Goal: Information Seeking & Learning: Learn about a topic

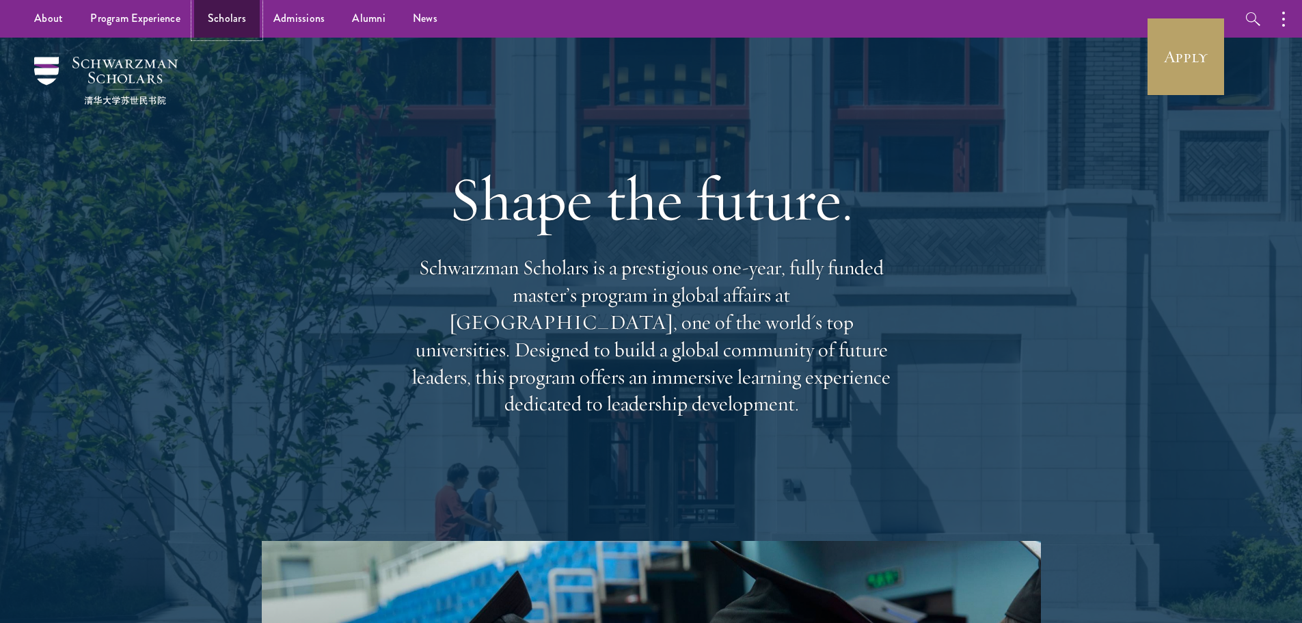
click at [232, 17] on link "Scholars" at bounding box center [227, 19] width 66 height 38
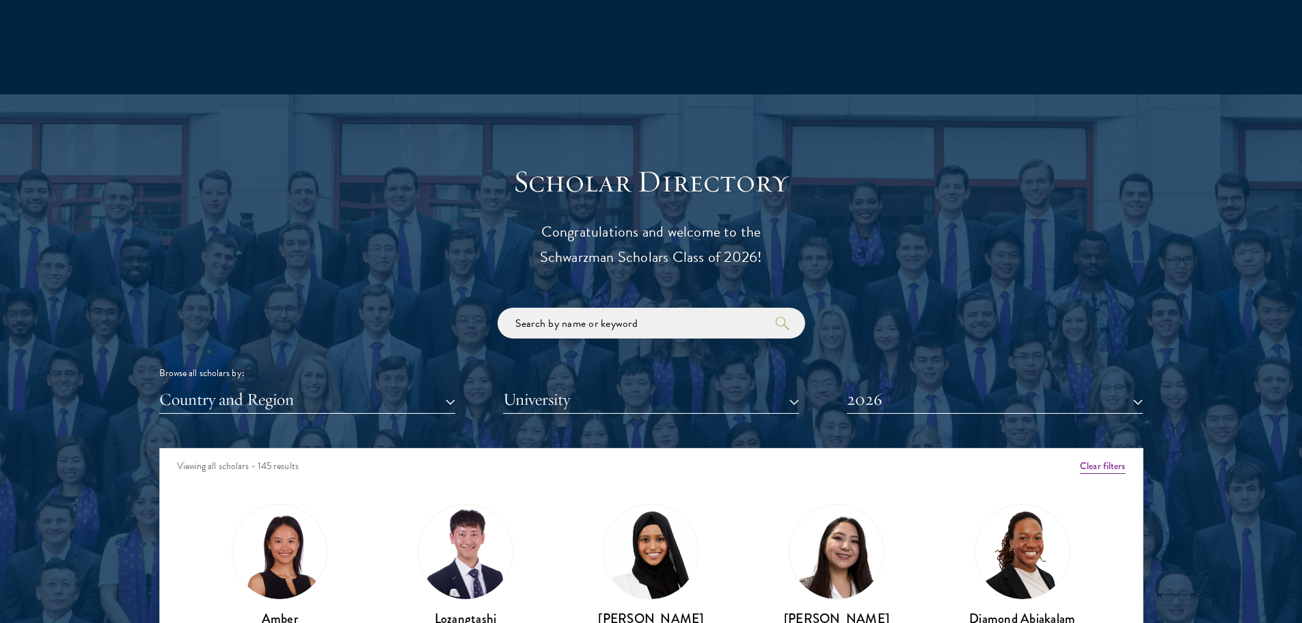
scroll to position [1503, 0]
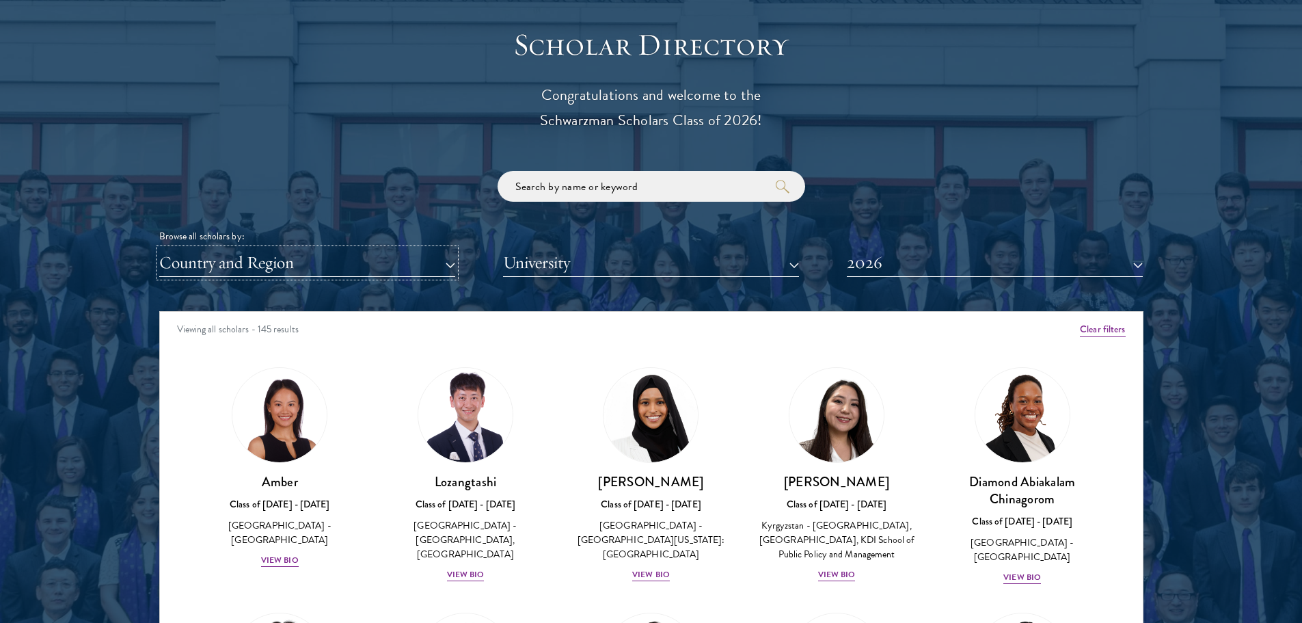
click at [286, 256] on button "Country and Region" at bounding box center [307, 263] width 296 height 28
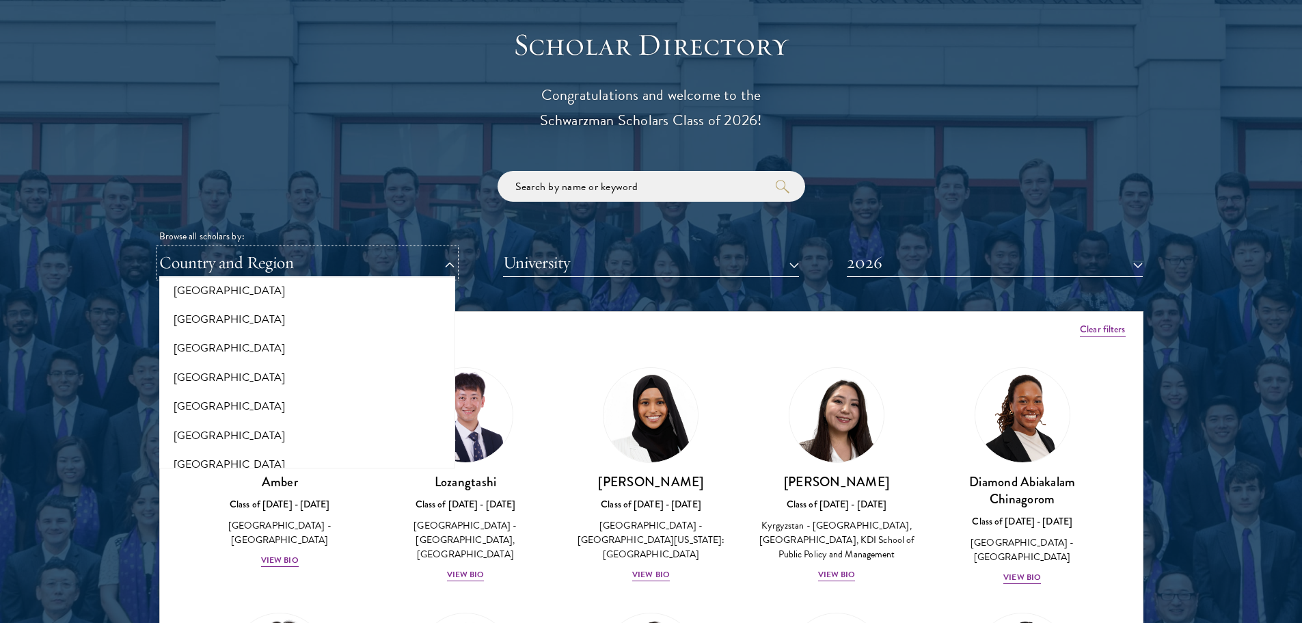
scroll to position [2734, 0]
click at [274, 434] on button "[GEOGRAPHIC_DATA]" at bounding box center [307, 436] width 288 height 29
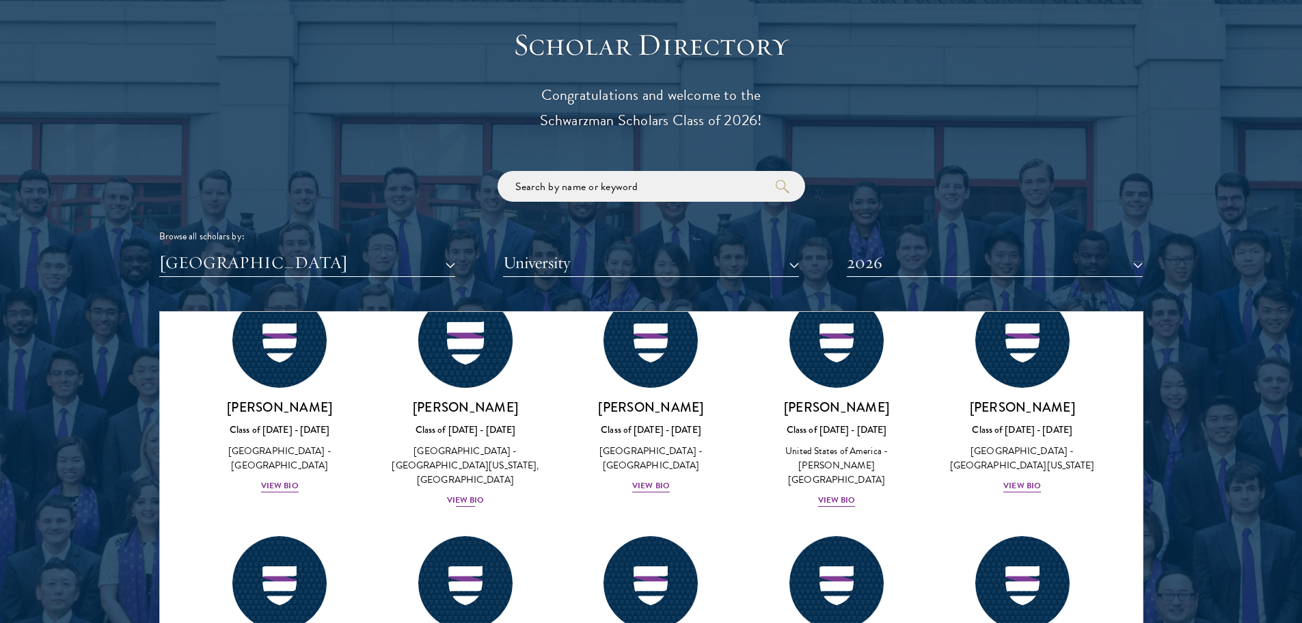
scroll to position [2187, 0]
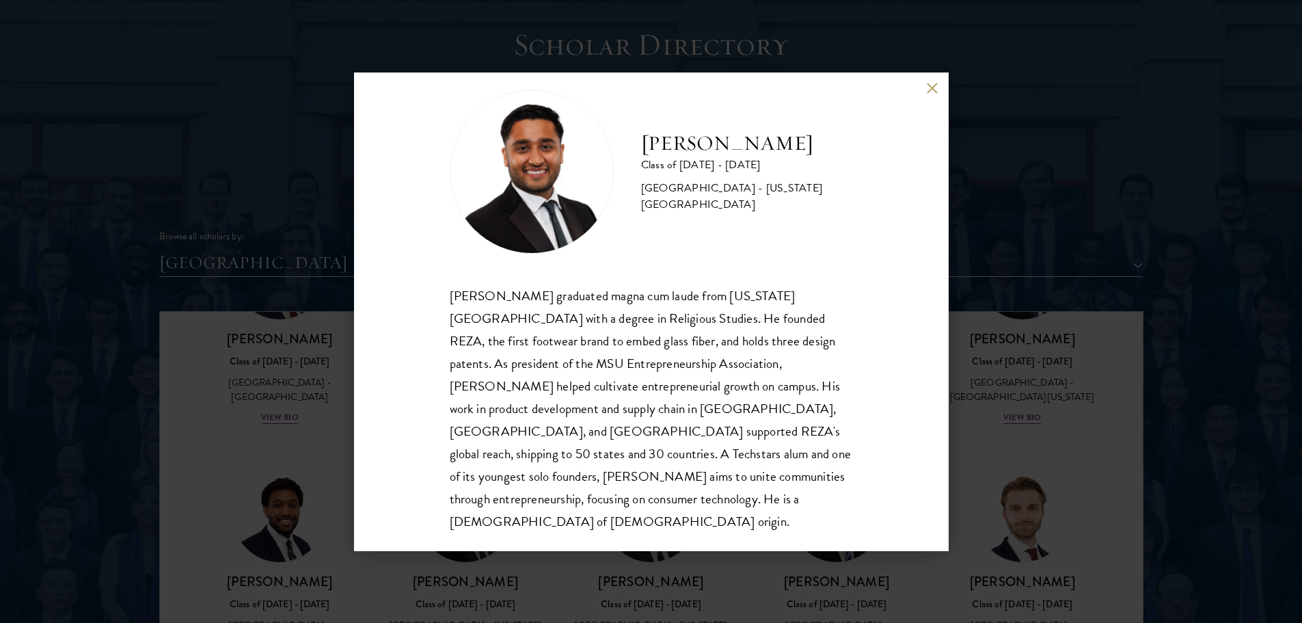
scroll to position [1572, 0]
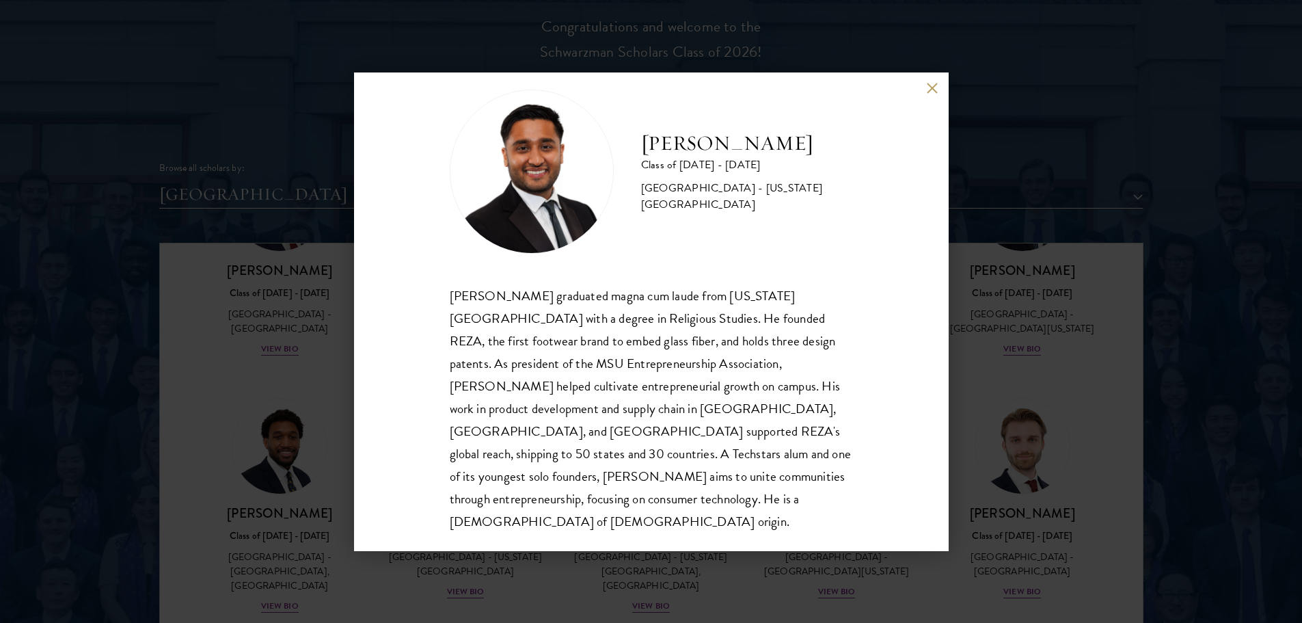
drag, startPoint x: 549, startPoint y: 583, endPoint x: 563, endPoint y: 561, distance: 26.2
click at [548, 583] on div "[PERSON_NAME] Class of [DATE] - [DATE] [GEOGRAPHIC_DATA] - [US_STATE][GEOGRAPHI…" at bounding box center [651, 311] width 1302 height 623
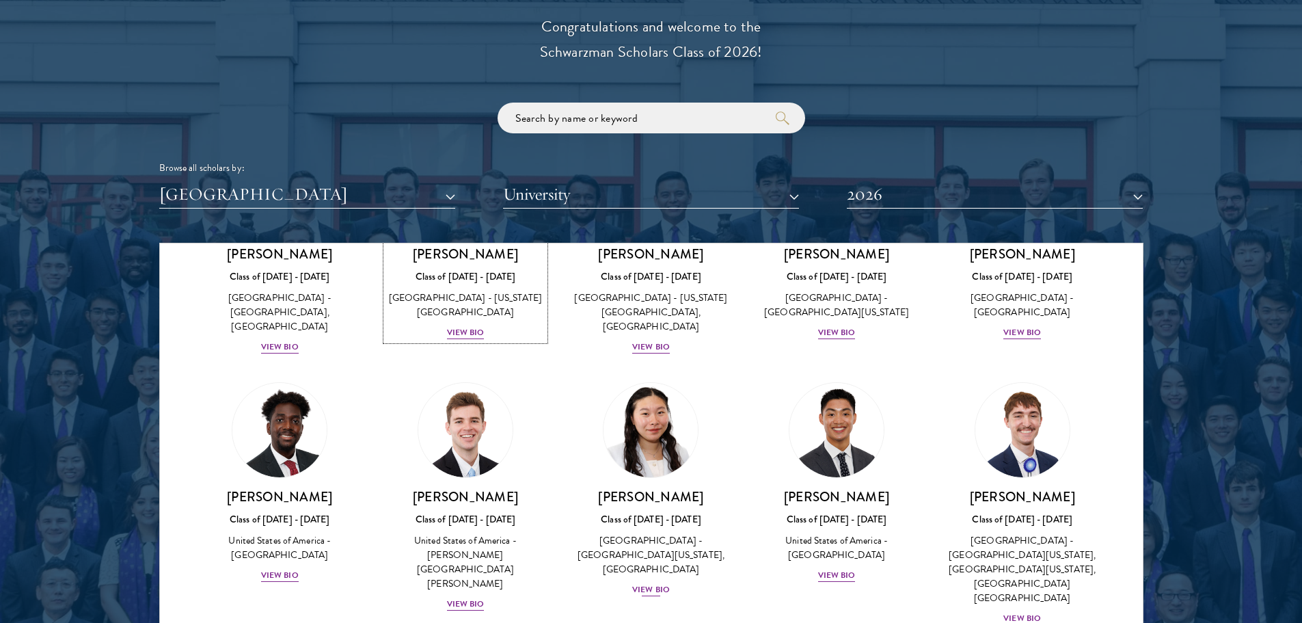
scroll to position [2377, 0]
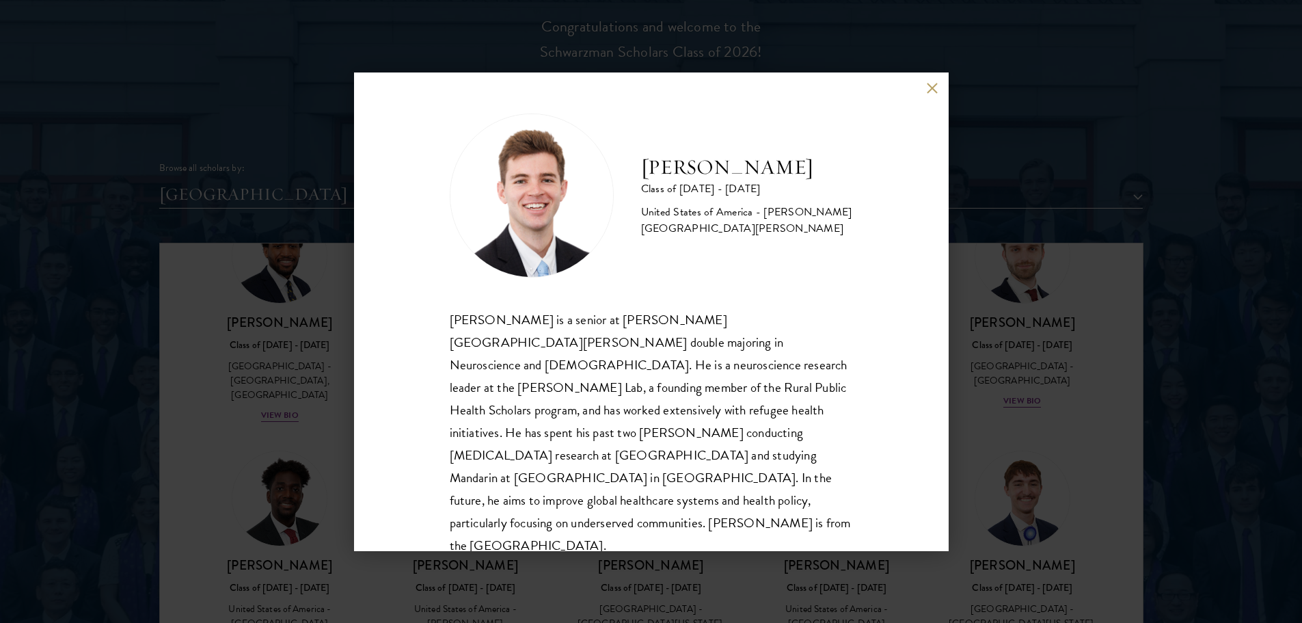
click at [203, 389] on div "[PERSON_NAME] Class of [DATE] - [DATE] [GEOGRAPHIC_DATA] - [PERSON_NAME][GEOGRA…" at bounding box center [651, 311] width 1302 height 623
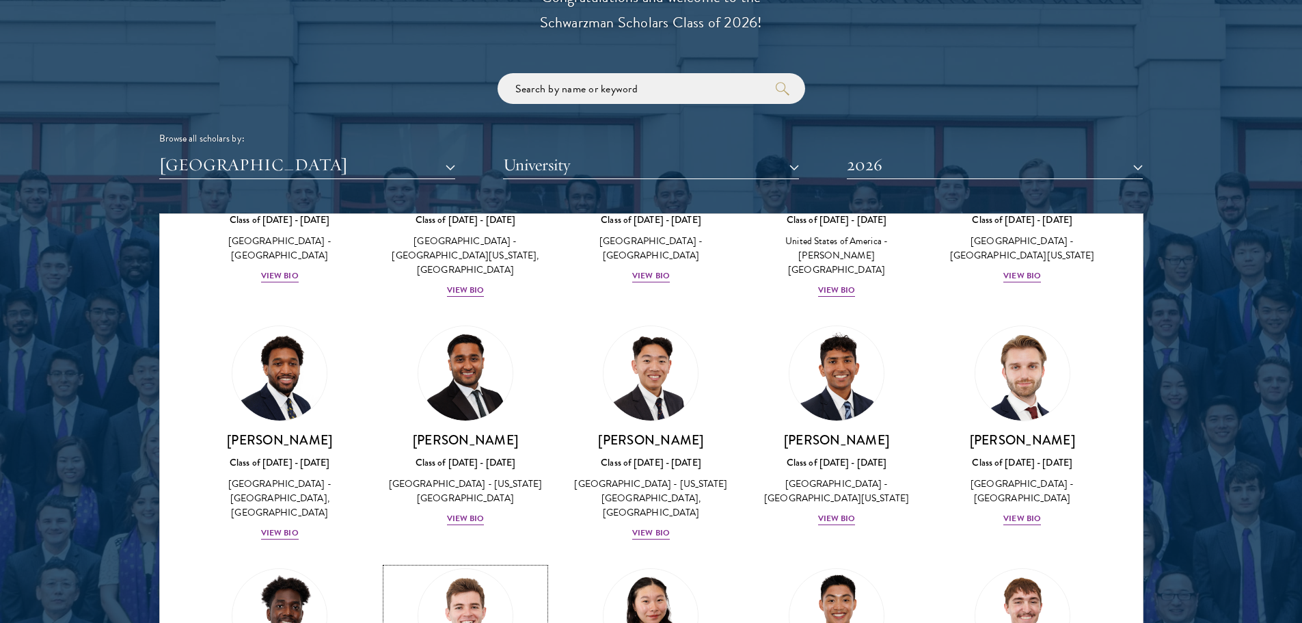
scroll to position [2162, 0]
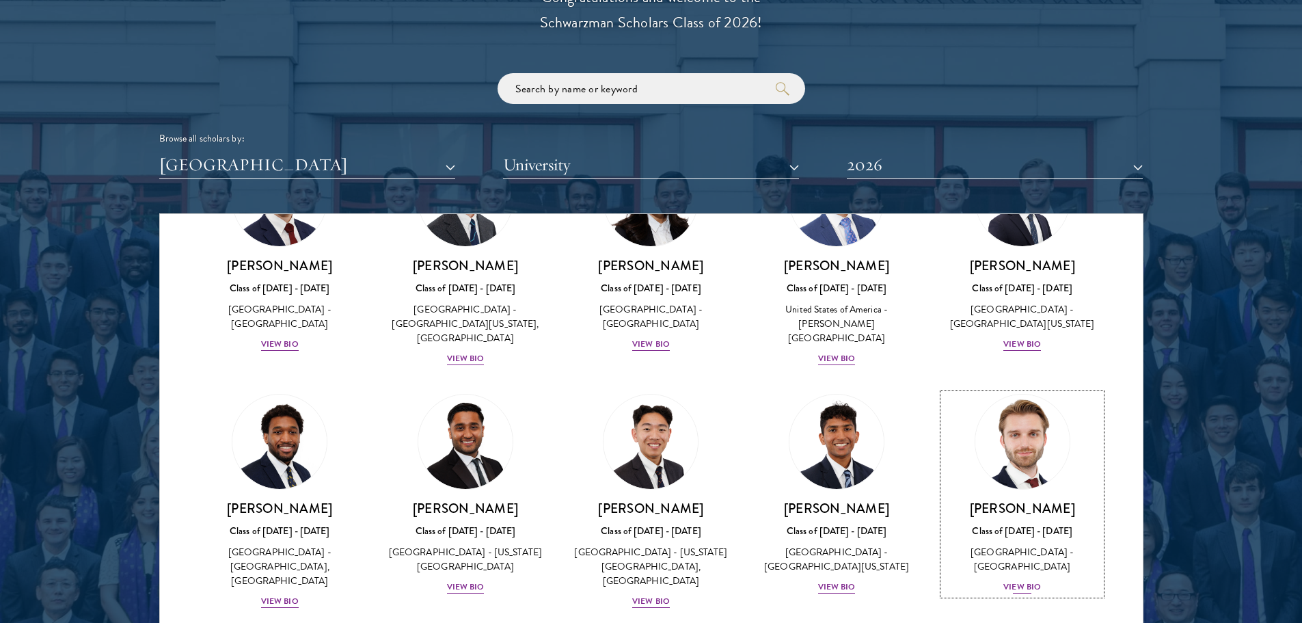
click at [999, 390] on img at bounding box center [1022, 442] width 104 height 104
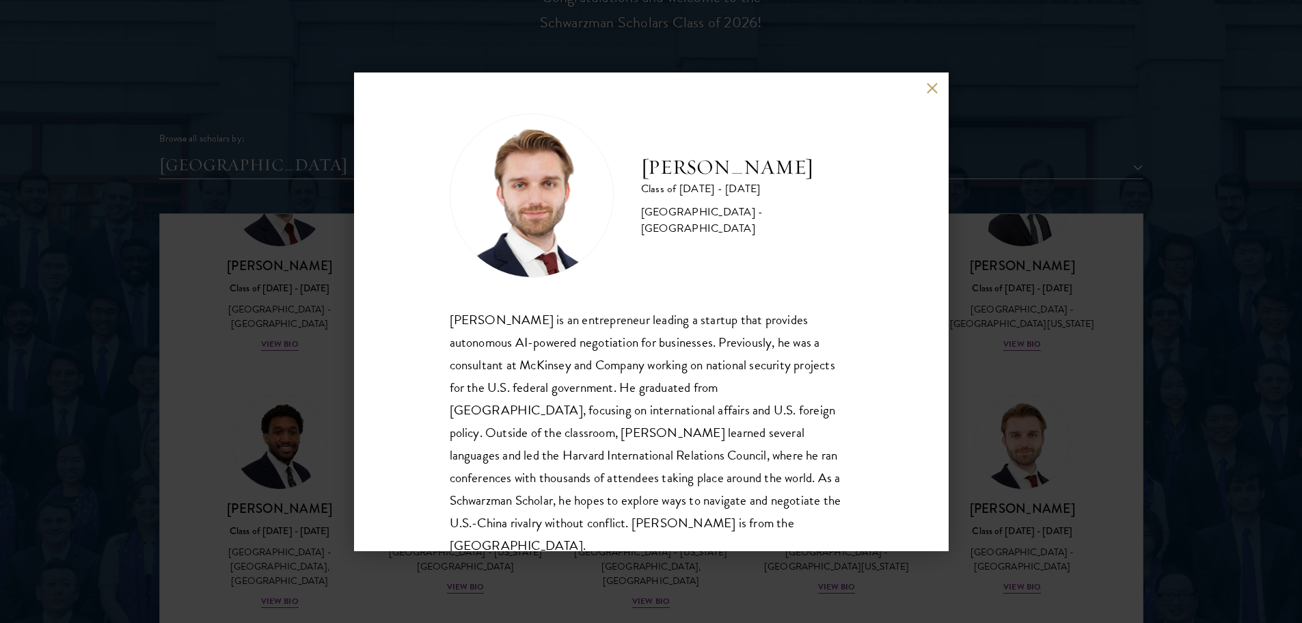
click at [219, 338] on div "[PERSON_NAME] Class of [DATE] - [DATE] [GEOGRAPHIC_DATA] - [GEOGRAPHIC_DATA] [P…" at bounding box center [651, 311] width 1302 height 623
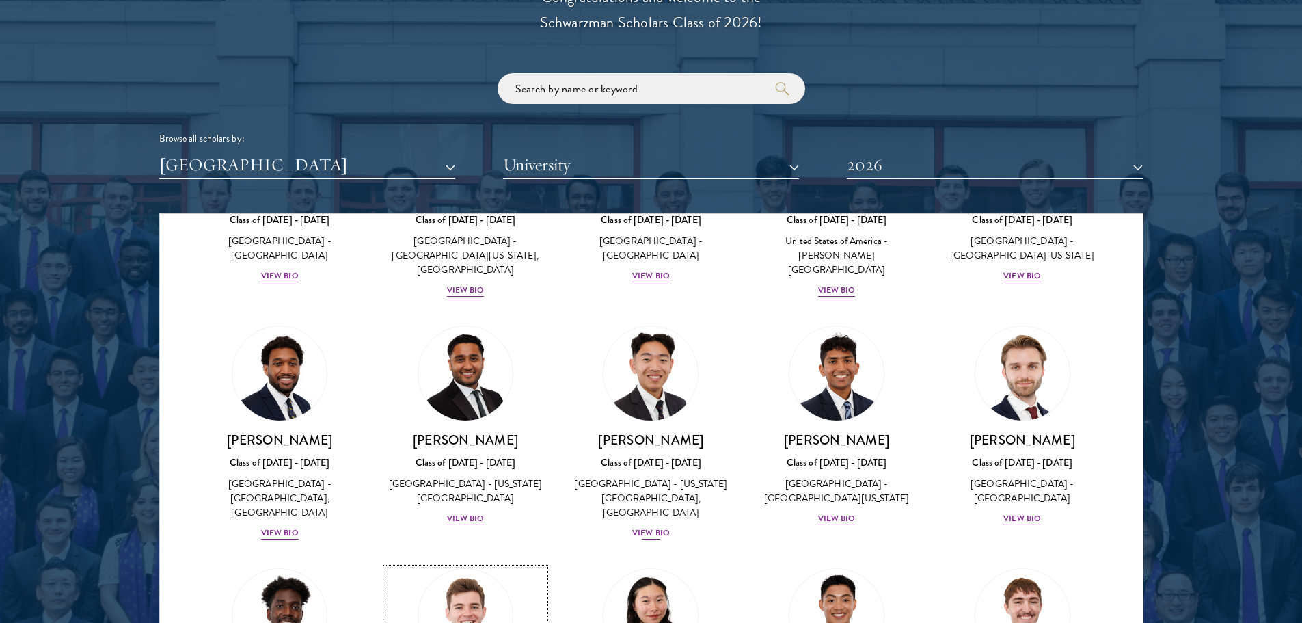
scroll to position [1752, 0]
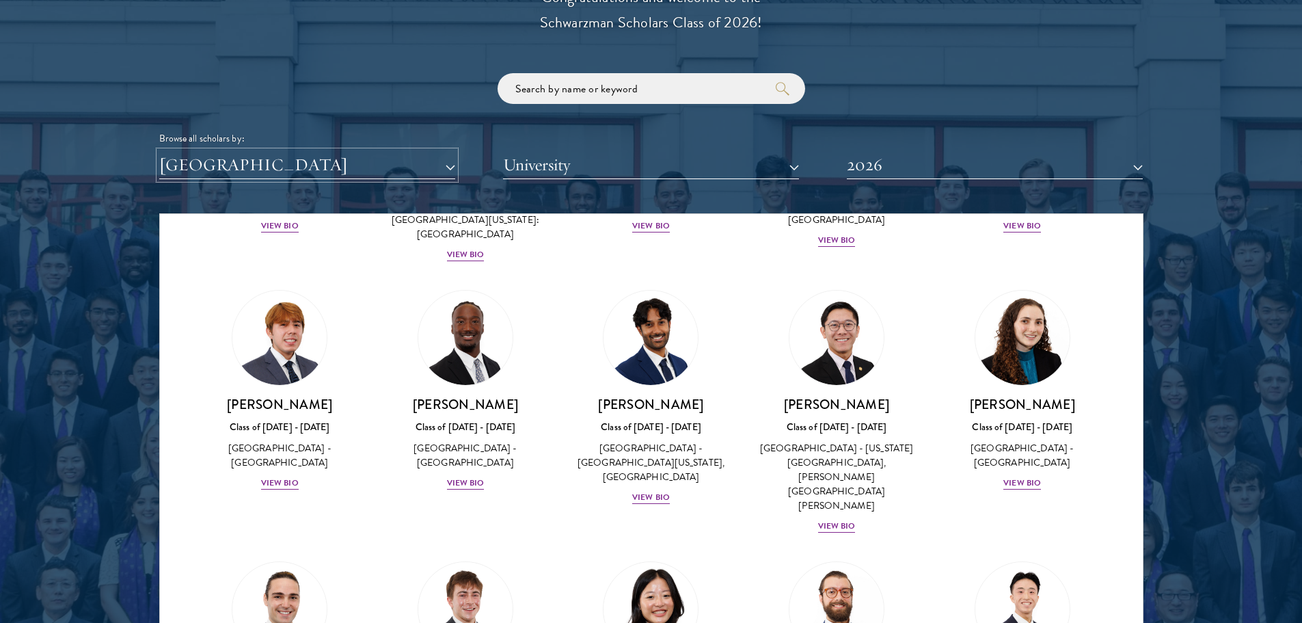
click at [407, 172] on button "[GEOGRAPHIC_DATA]" at bounding box center [307, 165] width 296 height 28
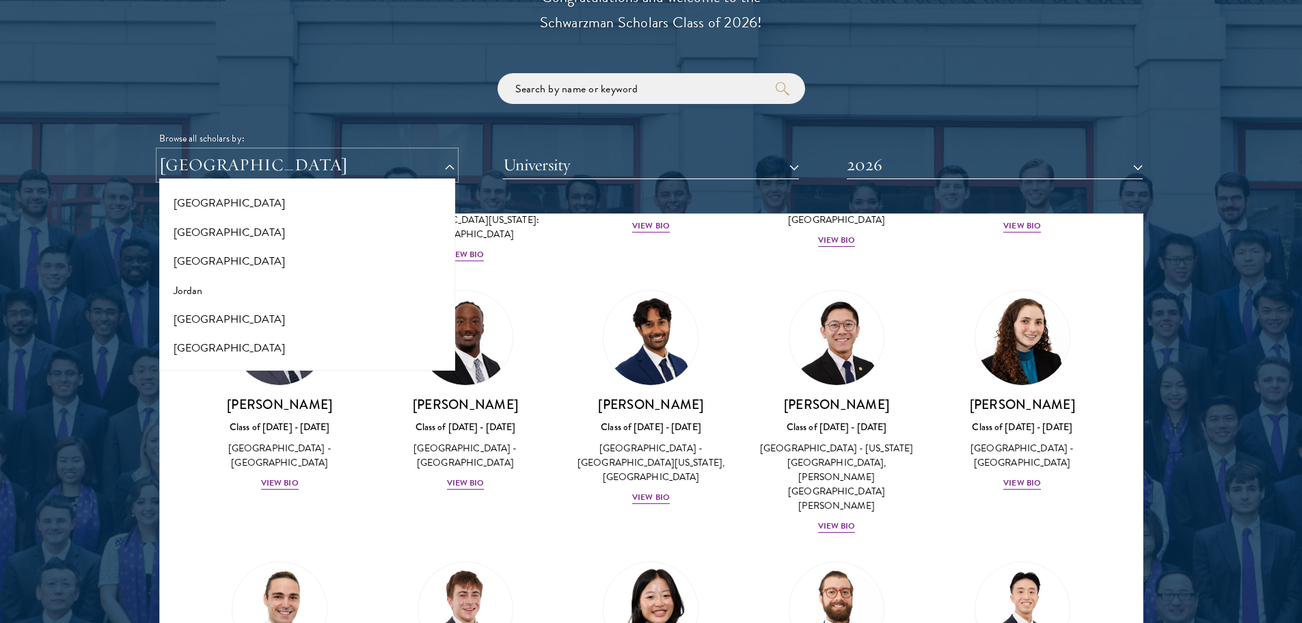
scroll to position [0, 0]
click at [342, 195] on button "All Countries and Regions" at bounding box center [307, 197] width 288 height 29
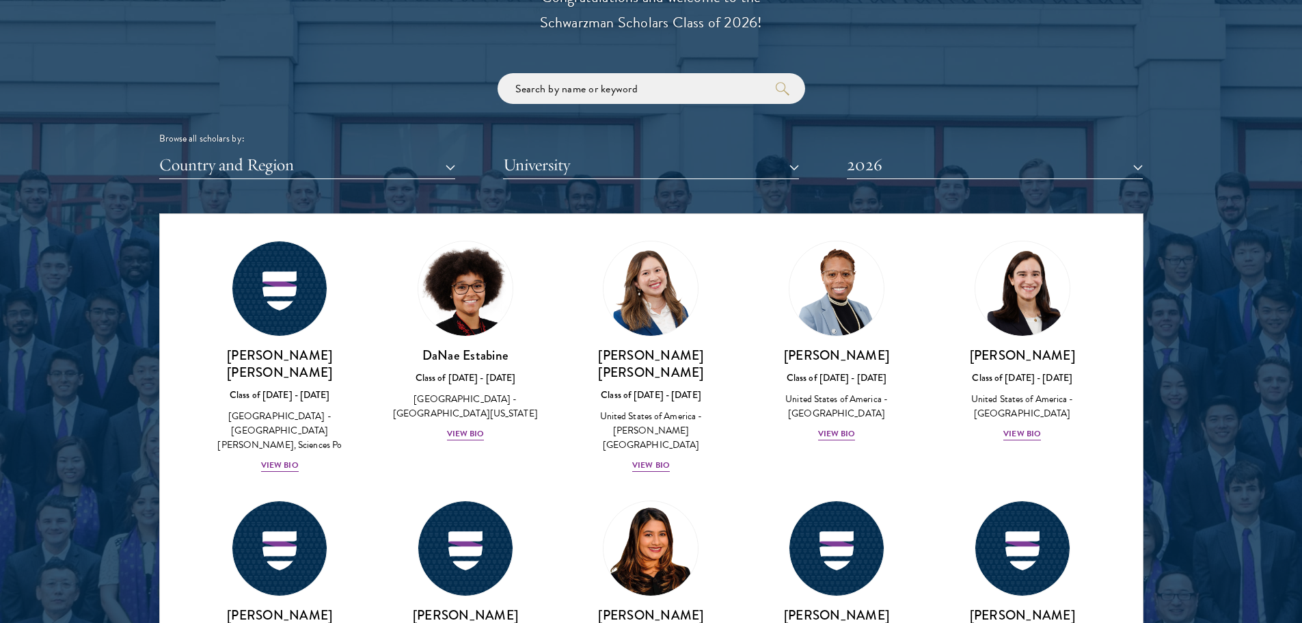
scroll to position [4309, 0]
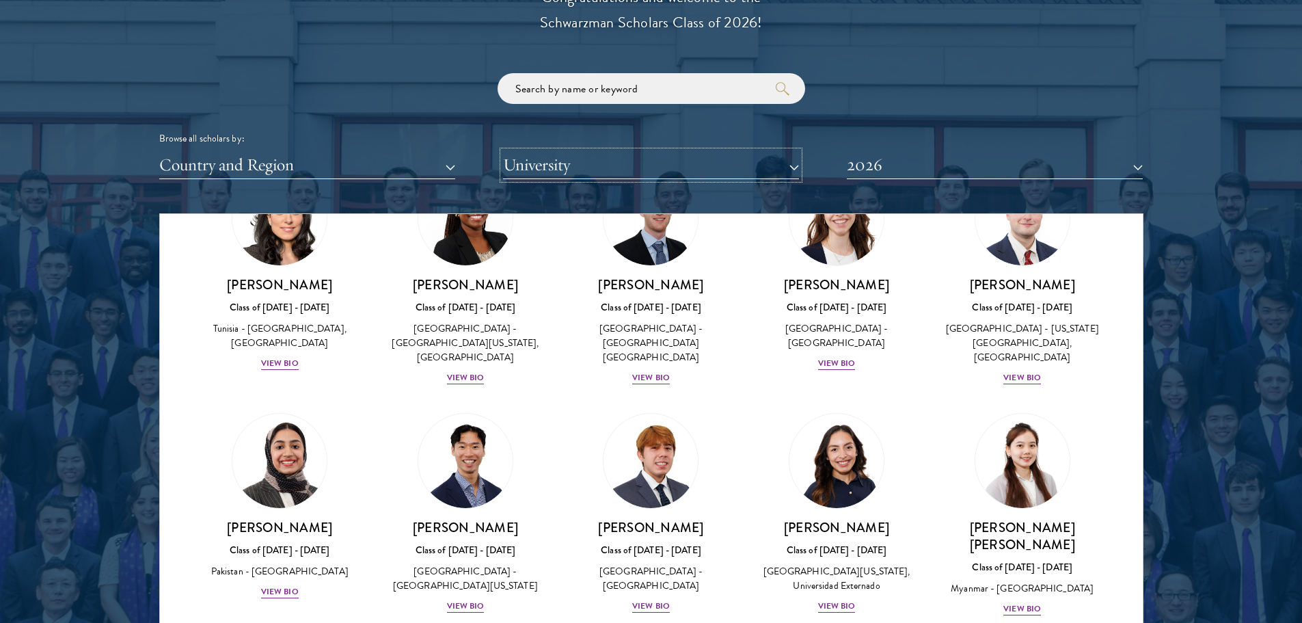
click at [653, 168] on button "University" at bounding box center [651, 165] width 296 height 28
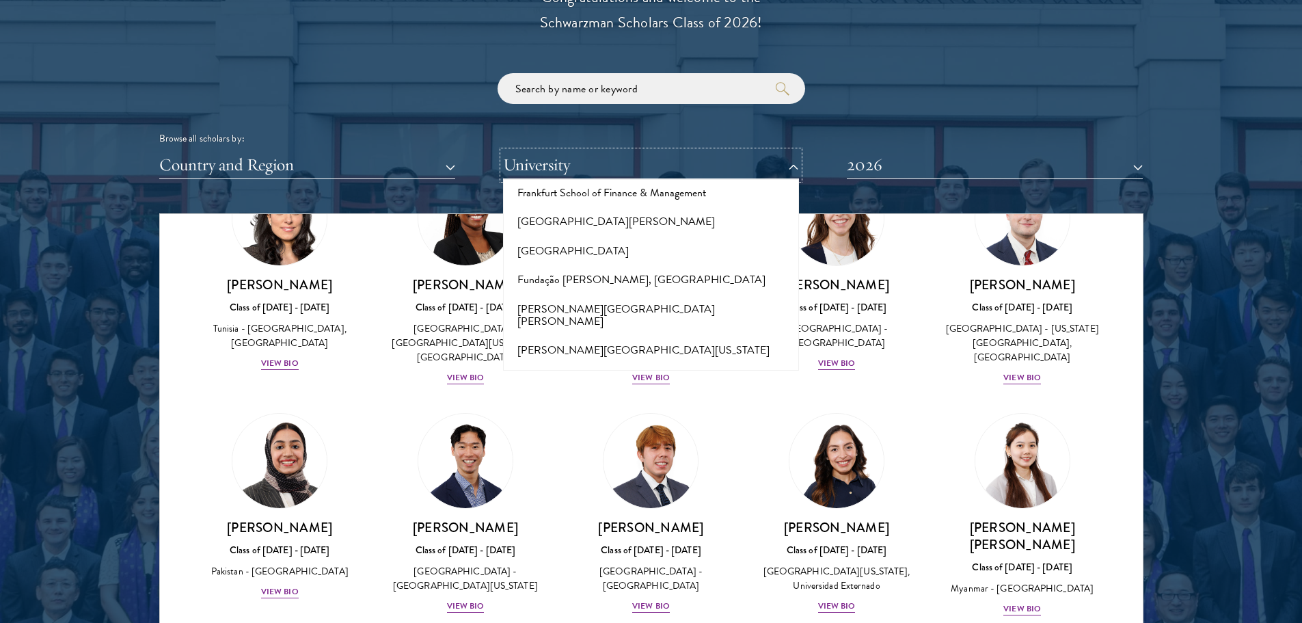
scroll to position [3349, 0]
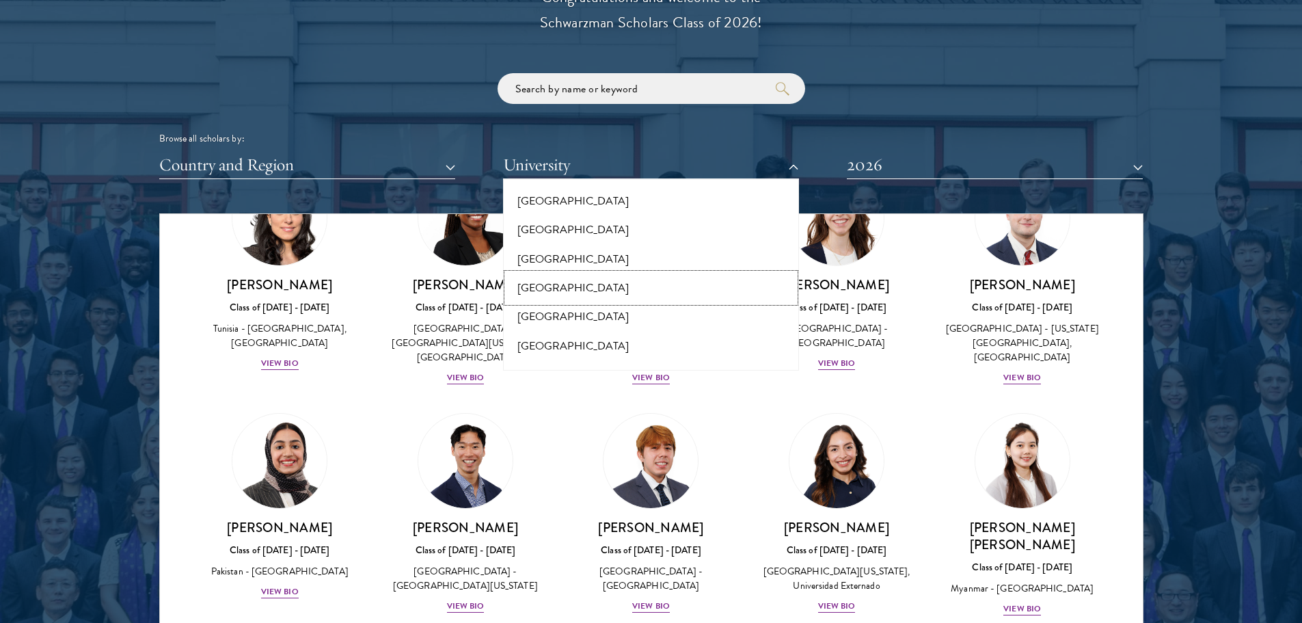
click at [580, 273] on button "[GEOGRAPHIC_DATA]" at bounding box center [651, 287] width 288 height 29
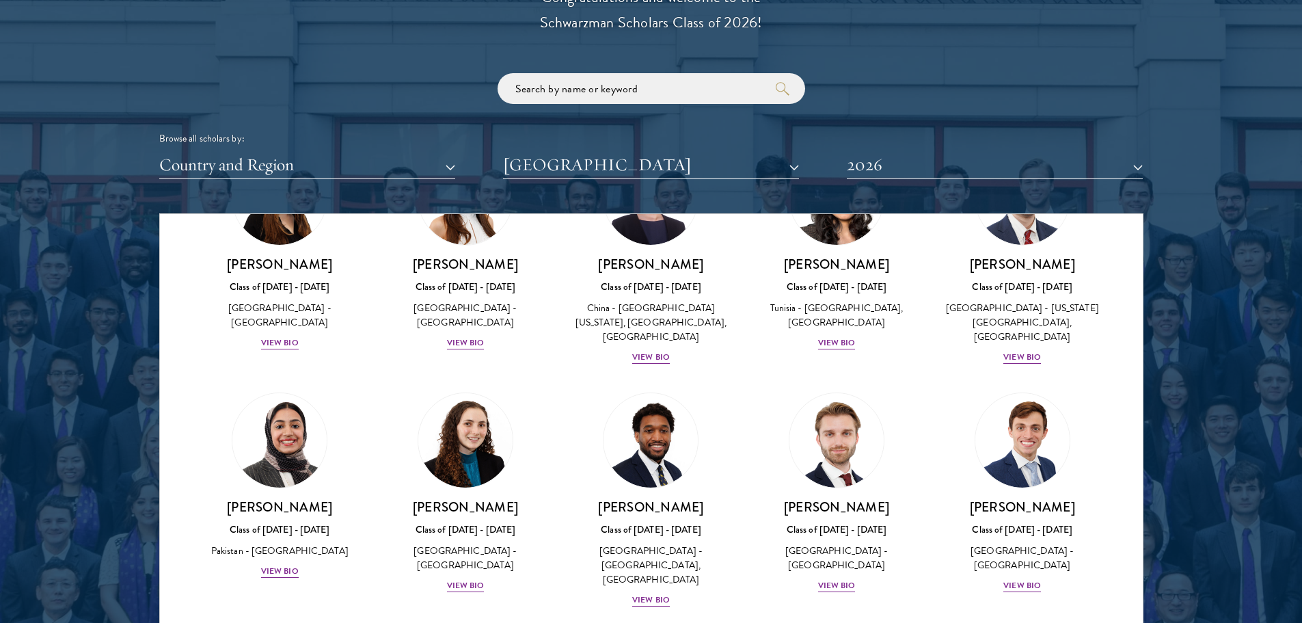
scroll to position [1806, 0]
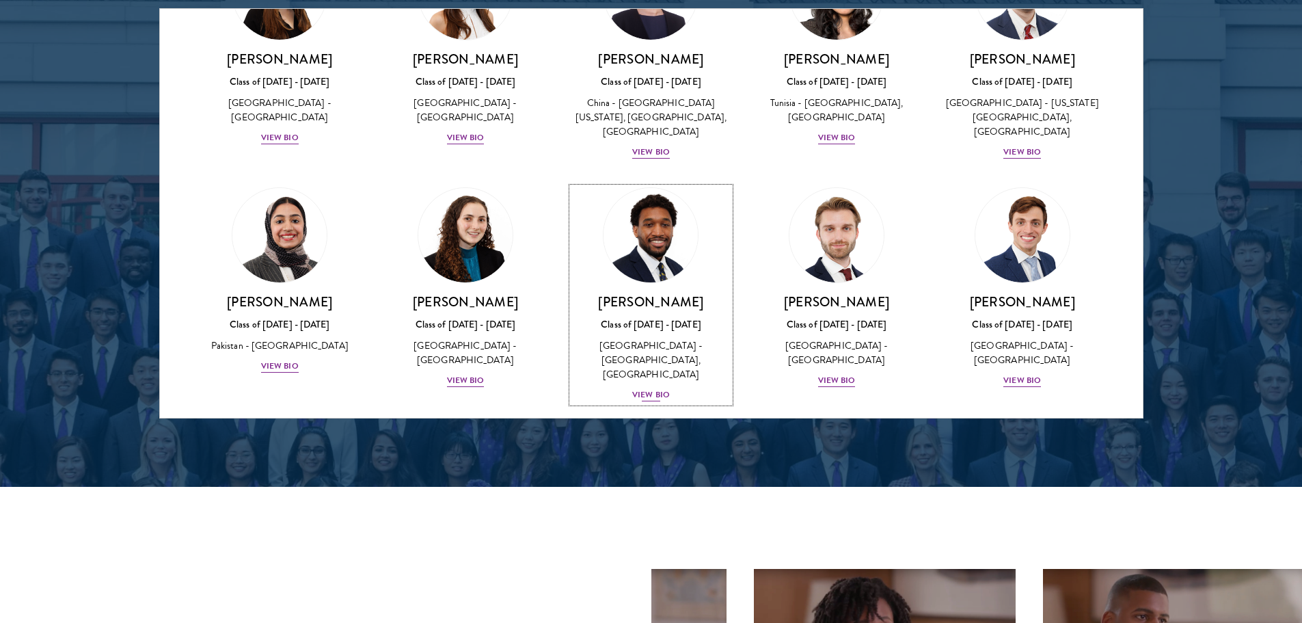
click at [659, 388] on div "View Bio" at bounding box center [651, 394] width 38 height 13
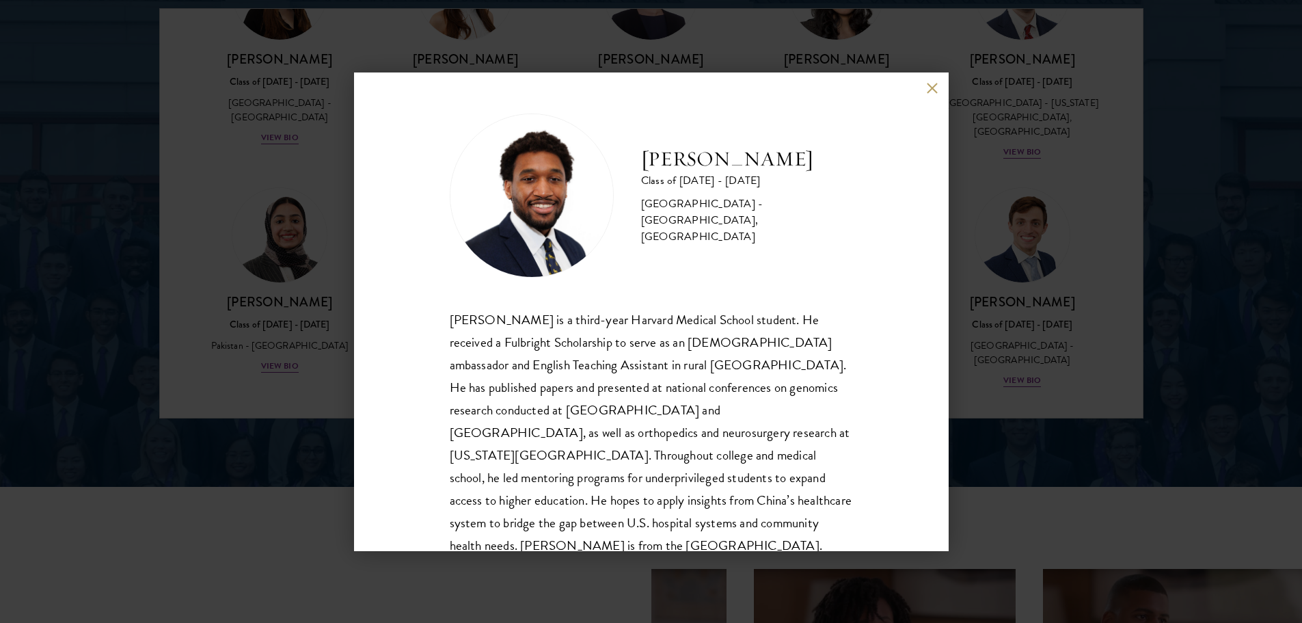
click at [992, 400] on div "[PERSON_NAME] Class of [DATE] - [DATE] [GEOGRAPHIC_DATA] - [GEOGRAPHIC_DATA], […" at bounding box center [651, 311] width 1302 height 623
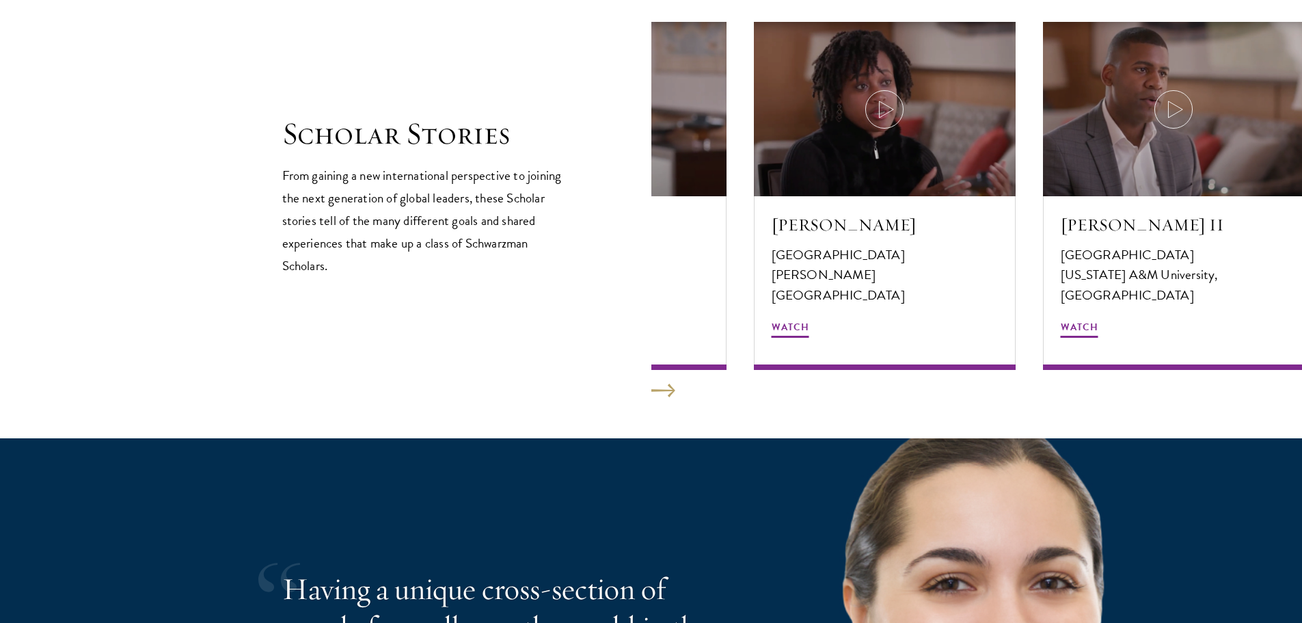
scroll to position [2763, 0]
